Goal: Task Accomplishment & Management: Complete application form

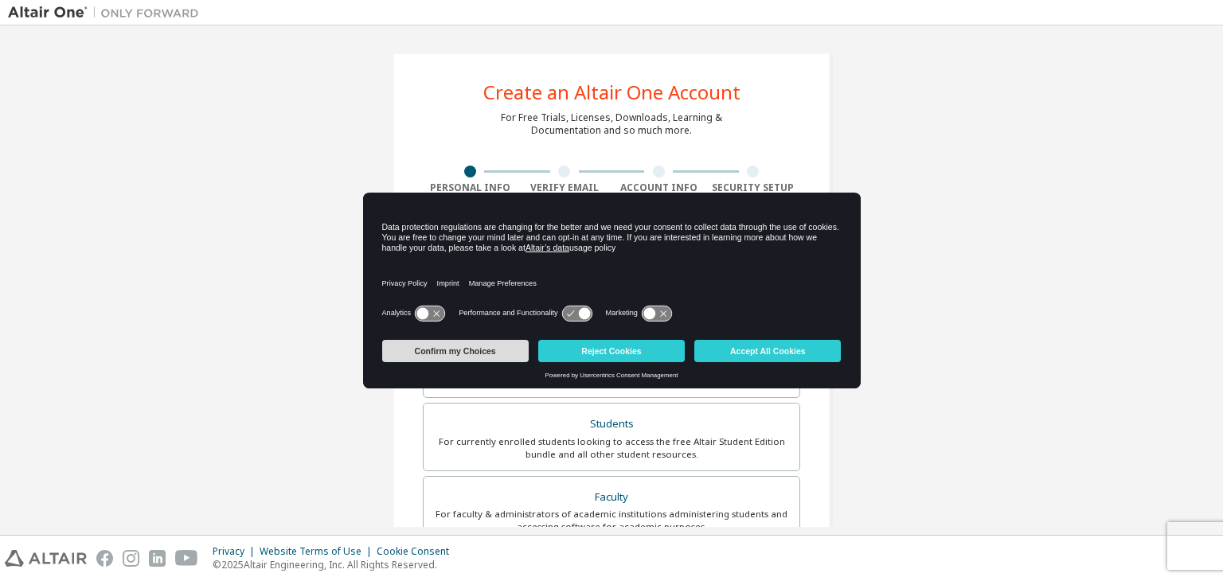
click at [416, 357] on button "Confirm my Choices" at bounding box center [455, 351] width 147 height 22
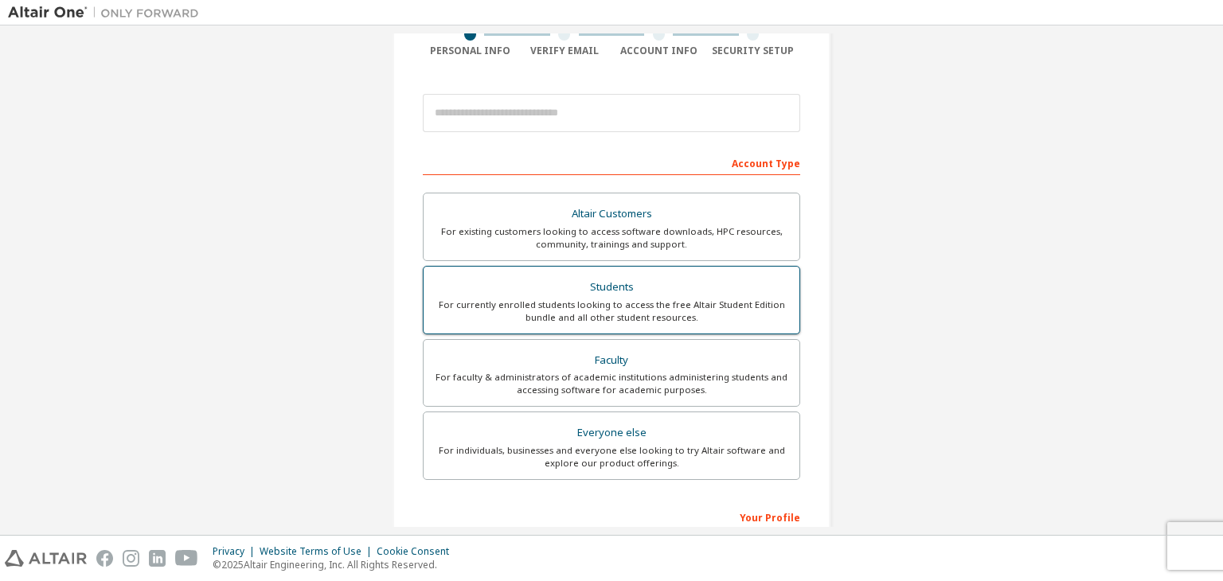
scroll to position [239, 0]
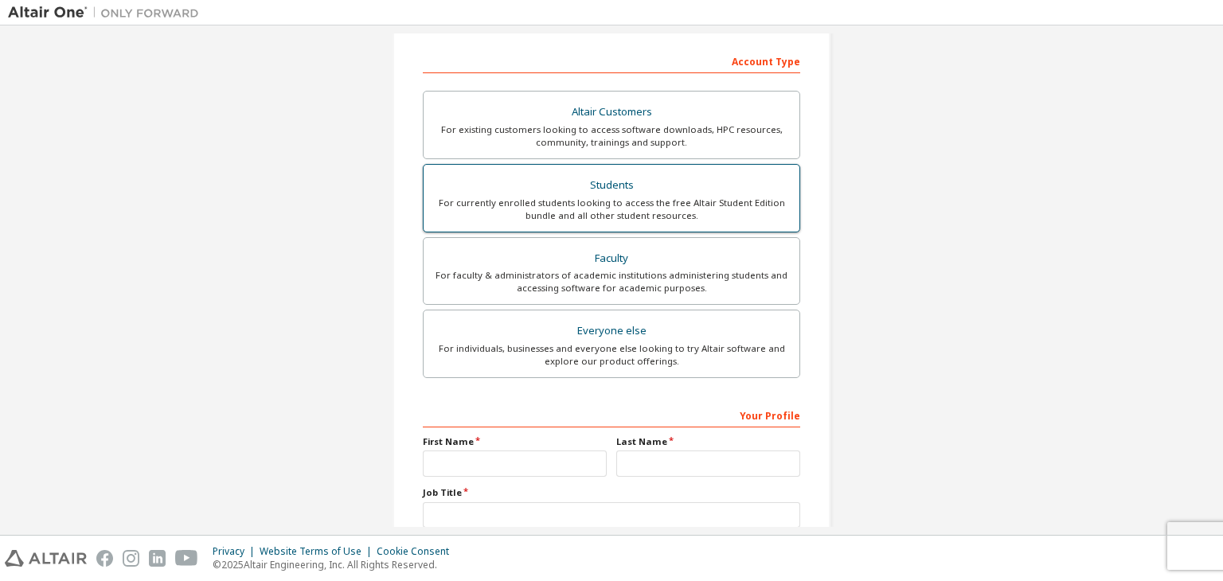
click at [580, 190] on div "Students" at bounding box center [611, 185] width 357 height 22
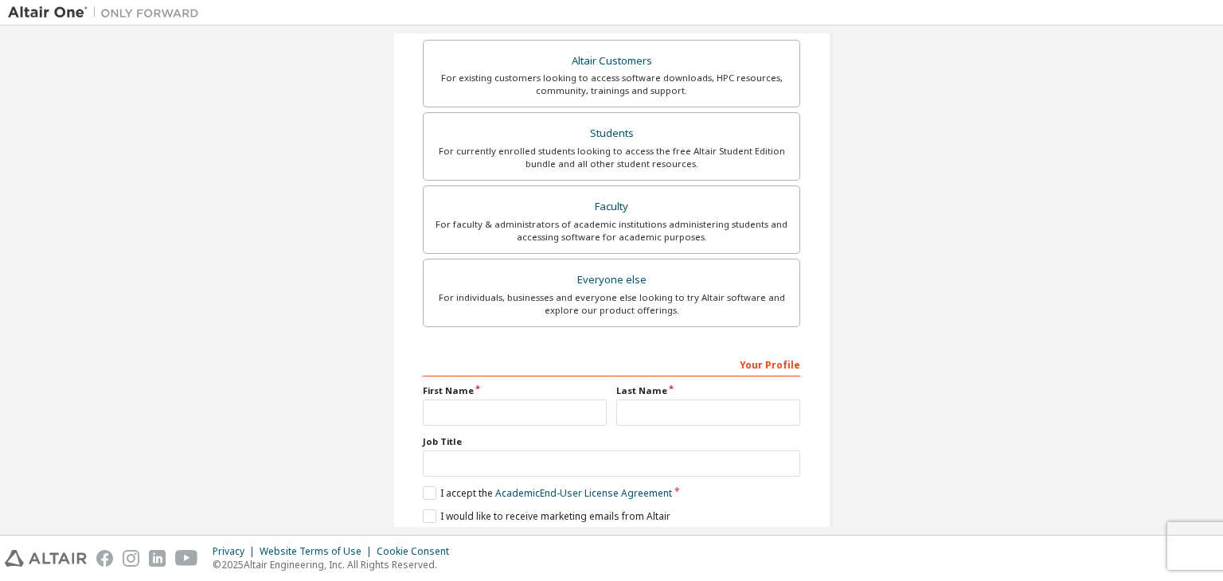
scroll to position [388, 0]
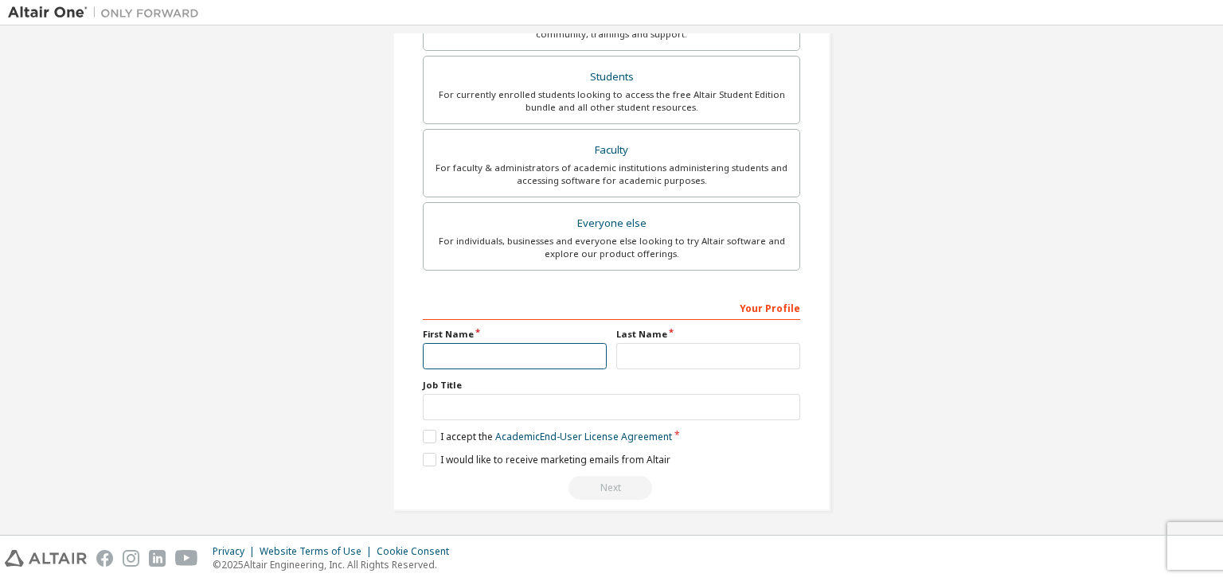
click at [545, 351] on input "text" at bounding box center [515, 356] width 184 height 26
type input "*****"
click at [700, 358] on input "text" at bounding box center [708, 356] width 184 height 26
type input "***"
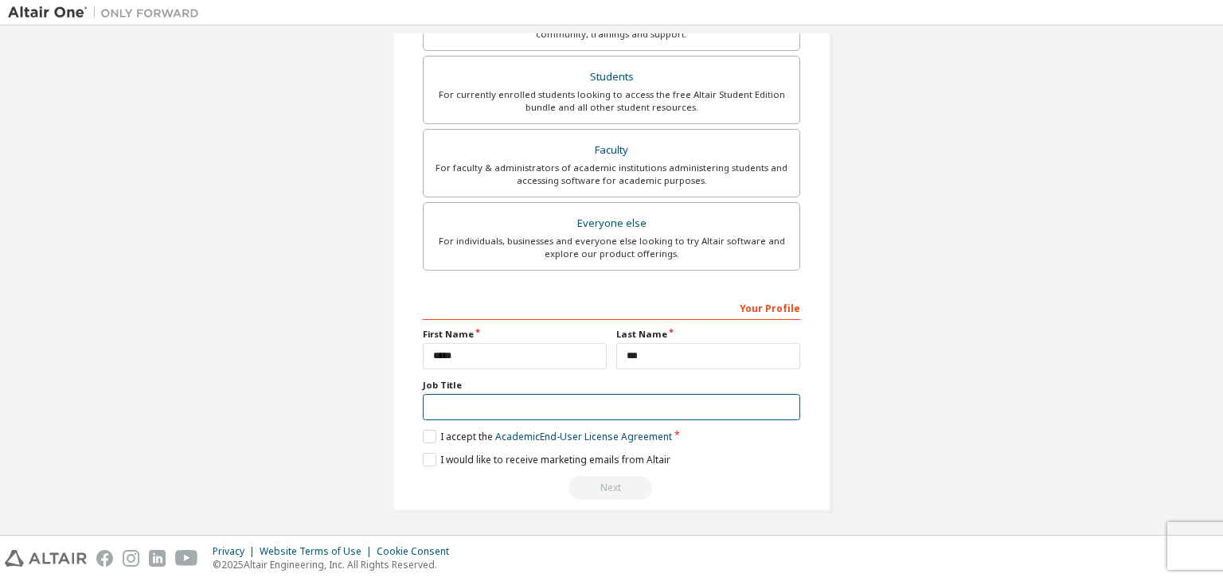
click at [590, 409] on input "text" at bounding box center [611, 407] width 377 height 26
click at [424, 434] on label "I accept the Academic End-User License Agreement" at bounding box center [547, 437] width 249 height 14
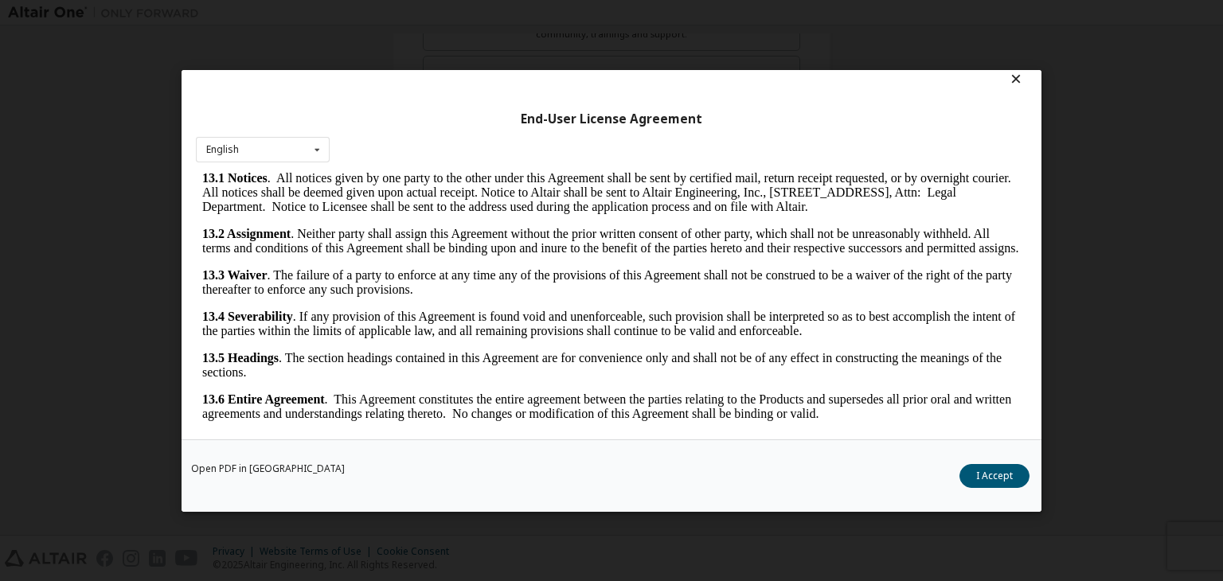
scroll to position [25, 0]
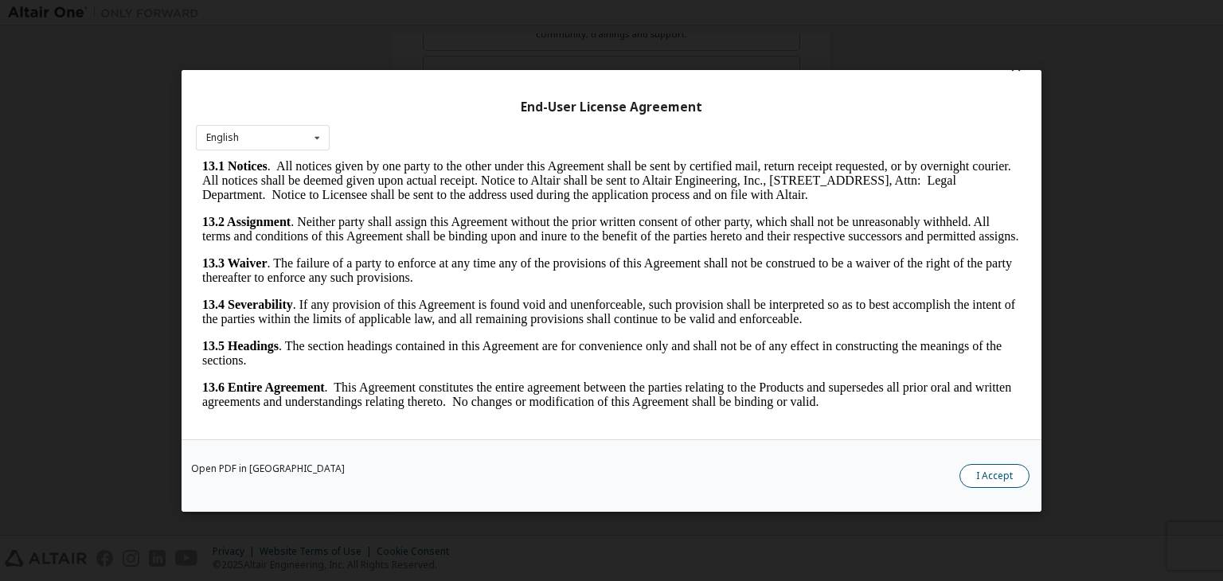
click at [983, 476] on button "I Accept" at bounding box center [995, 476] width 70 height 24
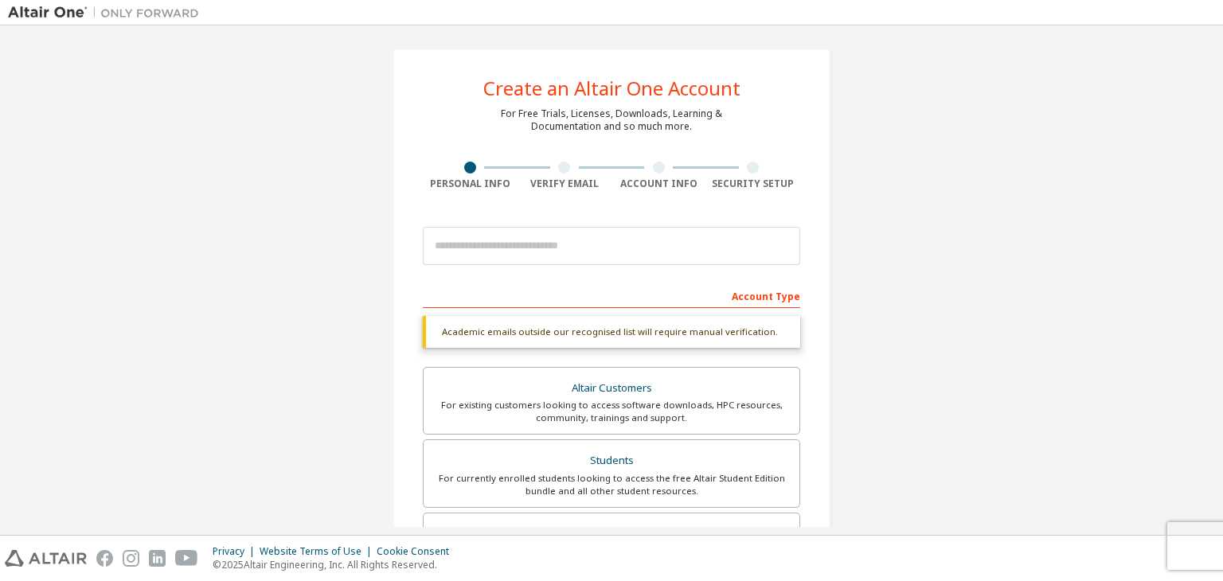
scroll to position [0, 0]
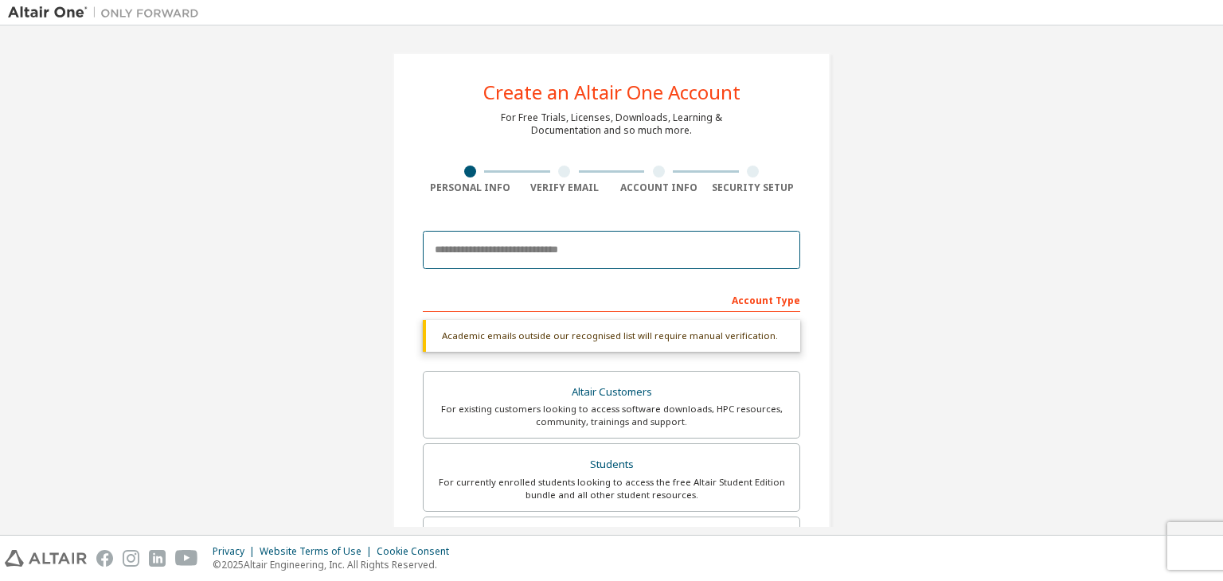
click at [557, 259] on input "email" at bounding box center [611, 250] width 377 height 38
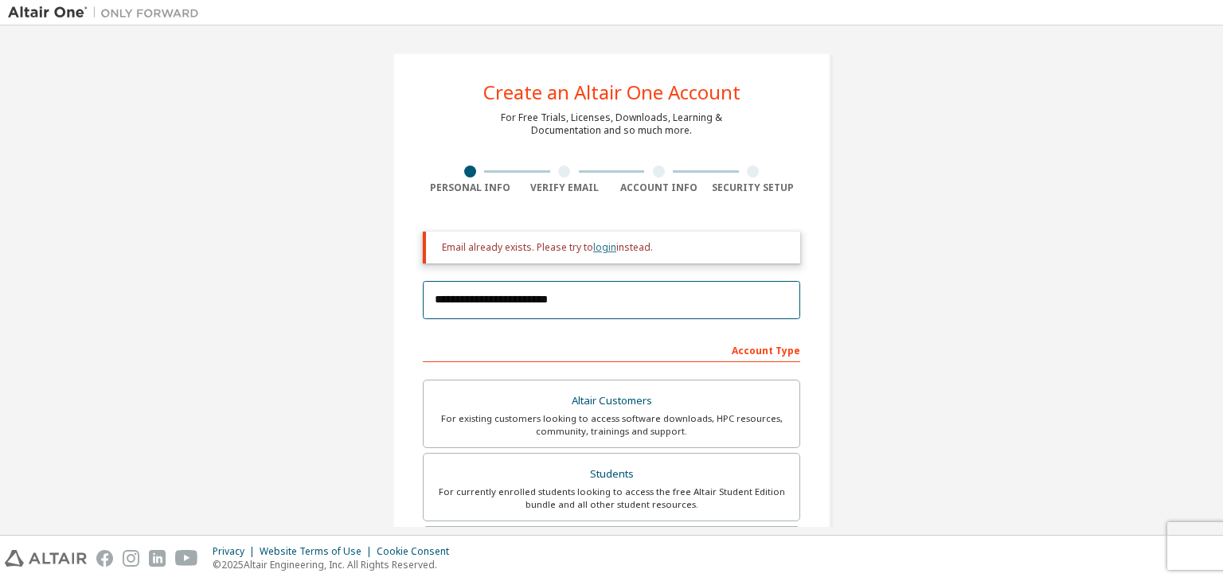
type input "**********"
click at [596, 249] on link "login" at bounding box center [604, 247] width 23 height 14
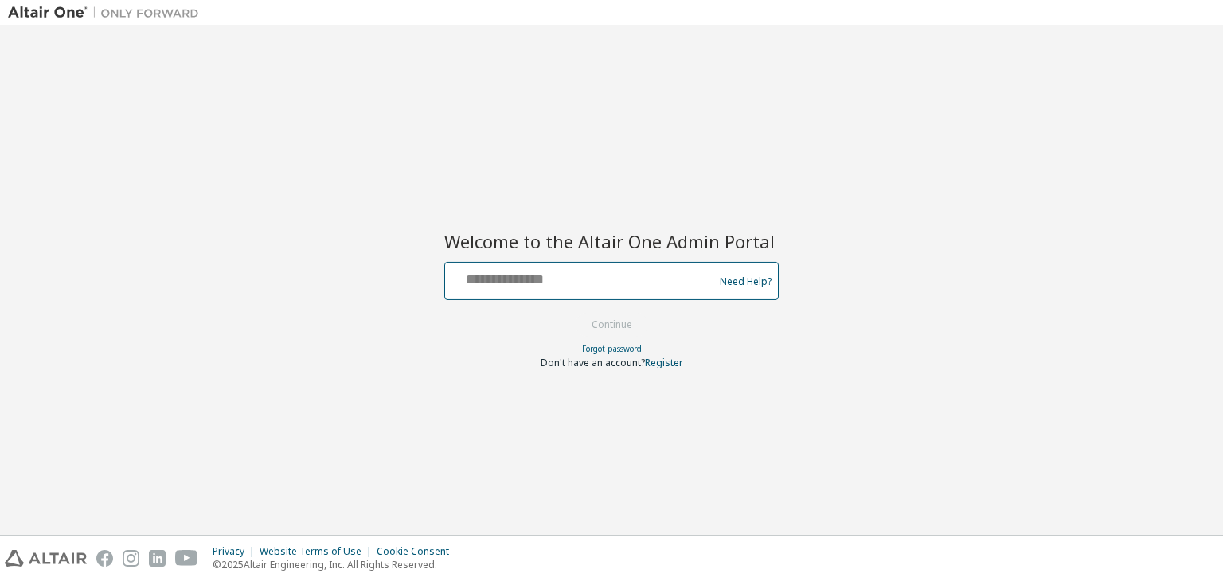
click at [513, 280] on input "text" at bounding box center [581, 277] width 260 height 23
type input "**********"
click at [596, 329] on button "Continue" at bounding box center [612, 325] width 74 height 24
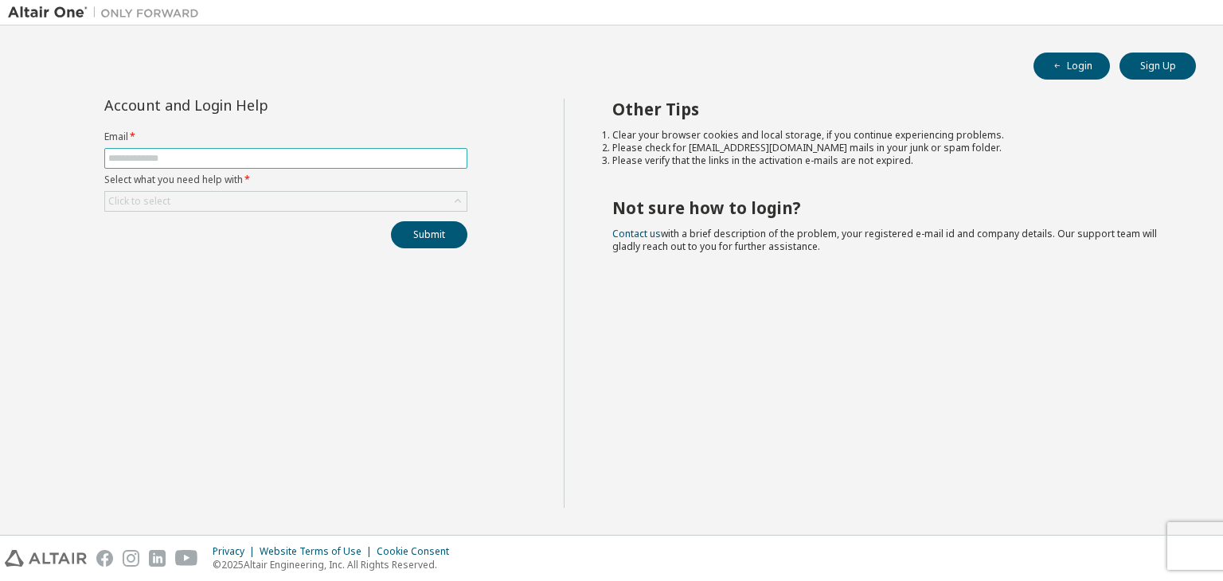
click at [298, 161] on input "text" at bounding box center [285, 158] width 355 height 13
type input "**********"
click at [171, 201] on div "Click to select" at bounding box center [286, 201] width 362 height 19
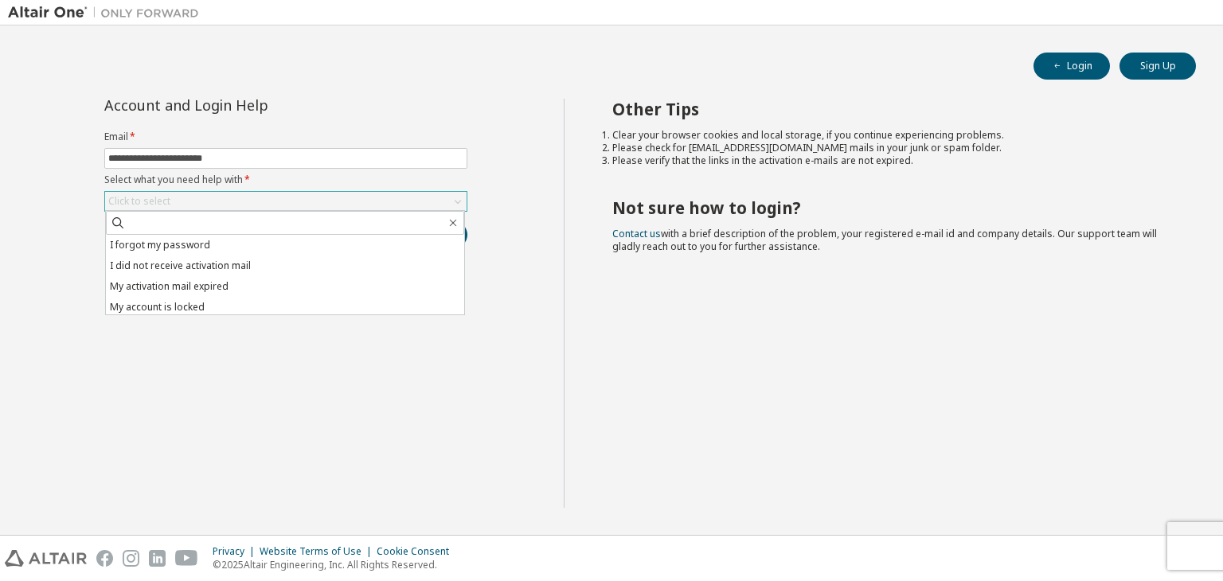
click at [169, 199] on div "Click to select" at bounding box center [139, 202] width 67 height 18
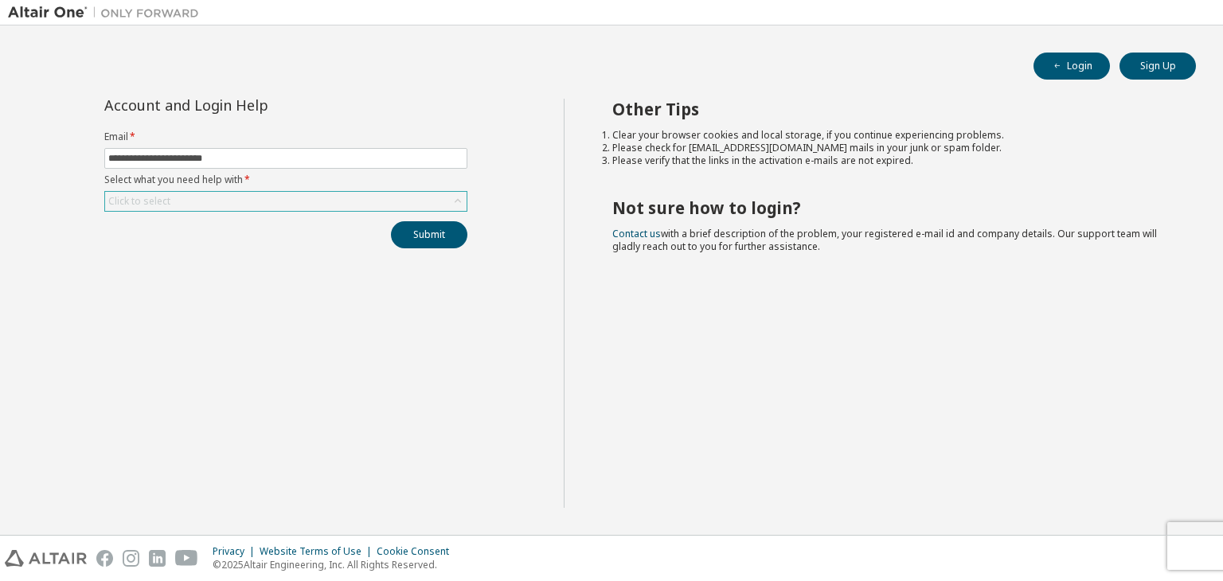
click at [162, 193] on div "Click to select" at bounding box center [139, 202] width 67 height 18
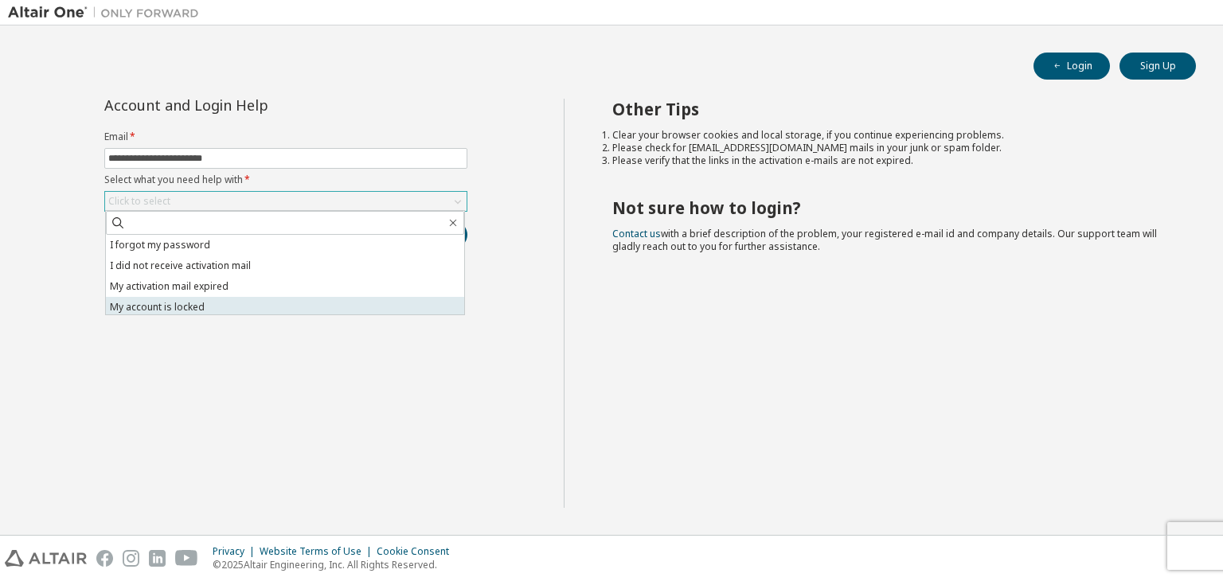
click at [166, 307] on li "My account is locked" at bounding box center [285, 307] width 358 height 21
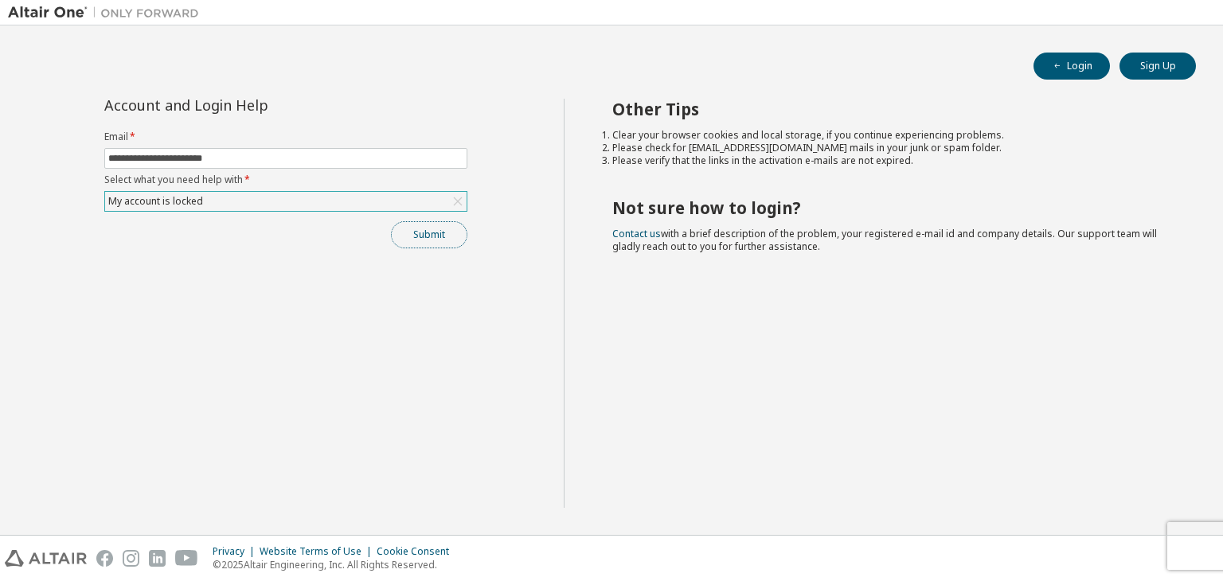
click at [434, 241] on button "Submit" at bounding box center [429, 234] width 76 height 27
click at [1070, 62] on button "Login" at bounding box center [1072, 66] width 76 height 27
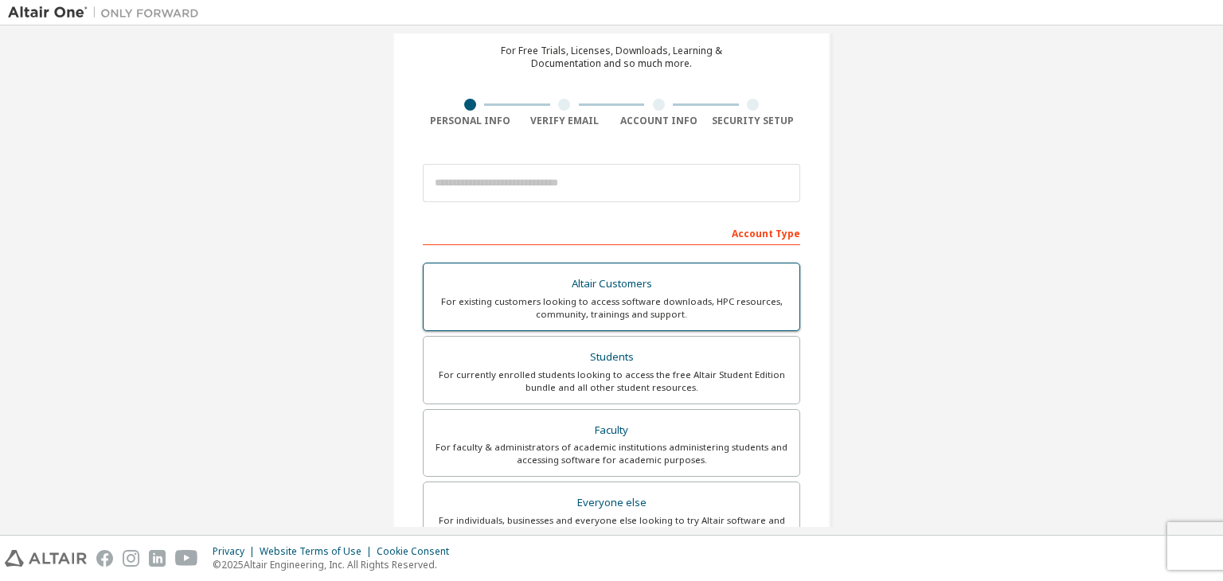
scroll to position [67, 0]
click at [550, 191] on input "email" at bounding box center [611, 183] width 377 height 38
type input "**********"
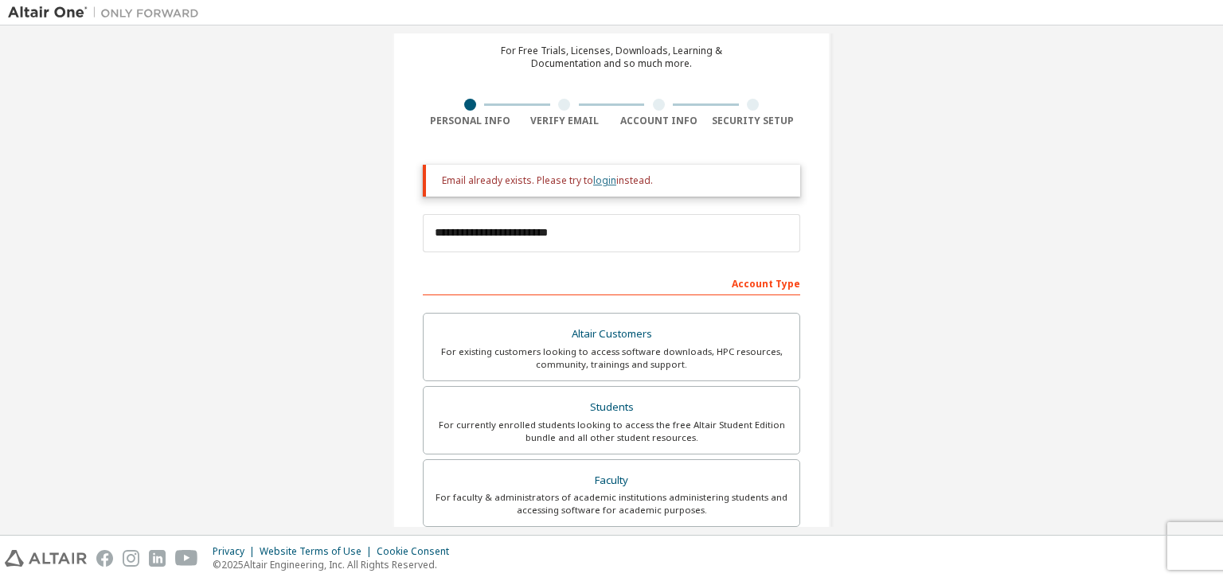
click at [602, 179] on link "login" at bounding box center [604, 181] width 23 height 14
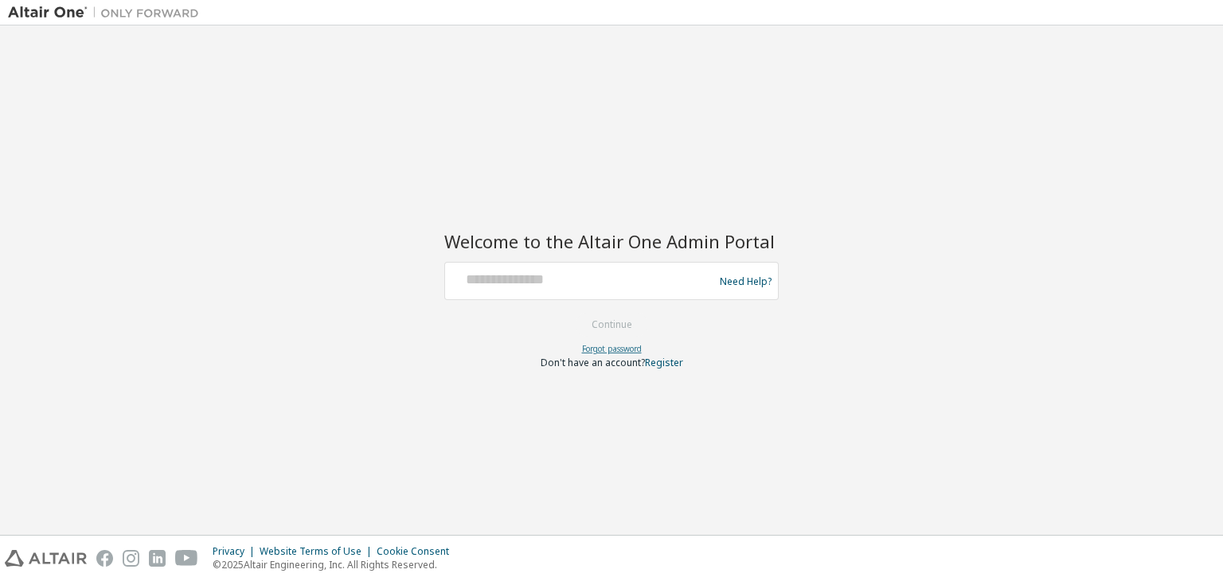
click at [611, 351] on link "Forgot password" at bounding box center [612, 348] width 60 height 11
